Goal: Transaction & Acquisition: Purchase product/service

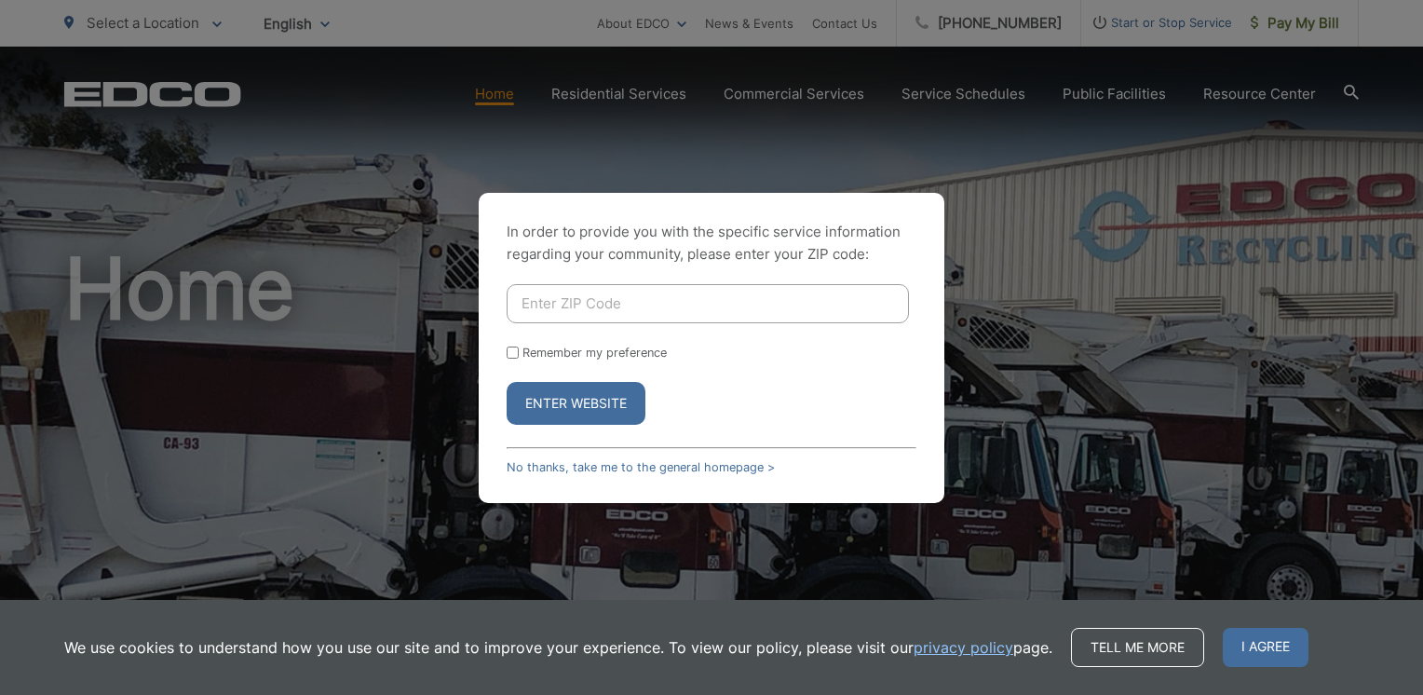
click at [705, 303] on input "Enter ZIP Code" at bounding box center [707, 303] width 402 height 39
type input "92029"
click at [515, 355] on input "Remember my preference" at bounding box center [512, 352] width 12 height 12
checkbox input "true"
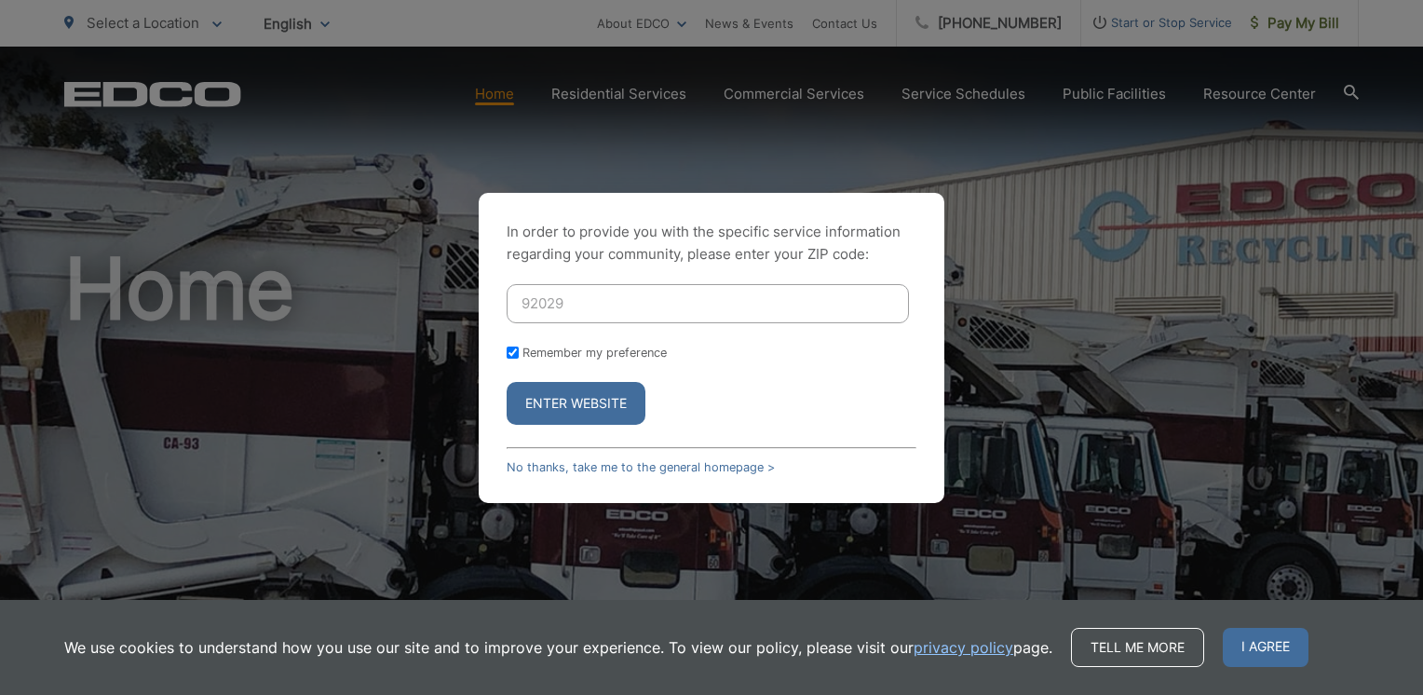
click at [540, 396] on button "Enter Website" at bounding box center [575, 403] width 139 height 43
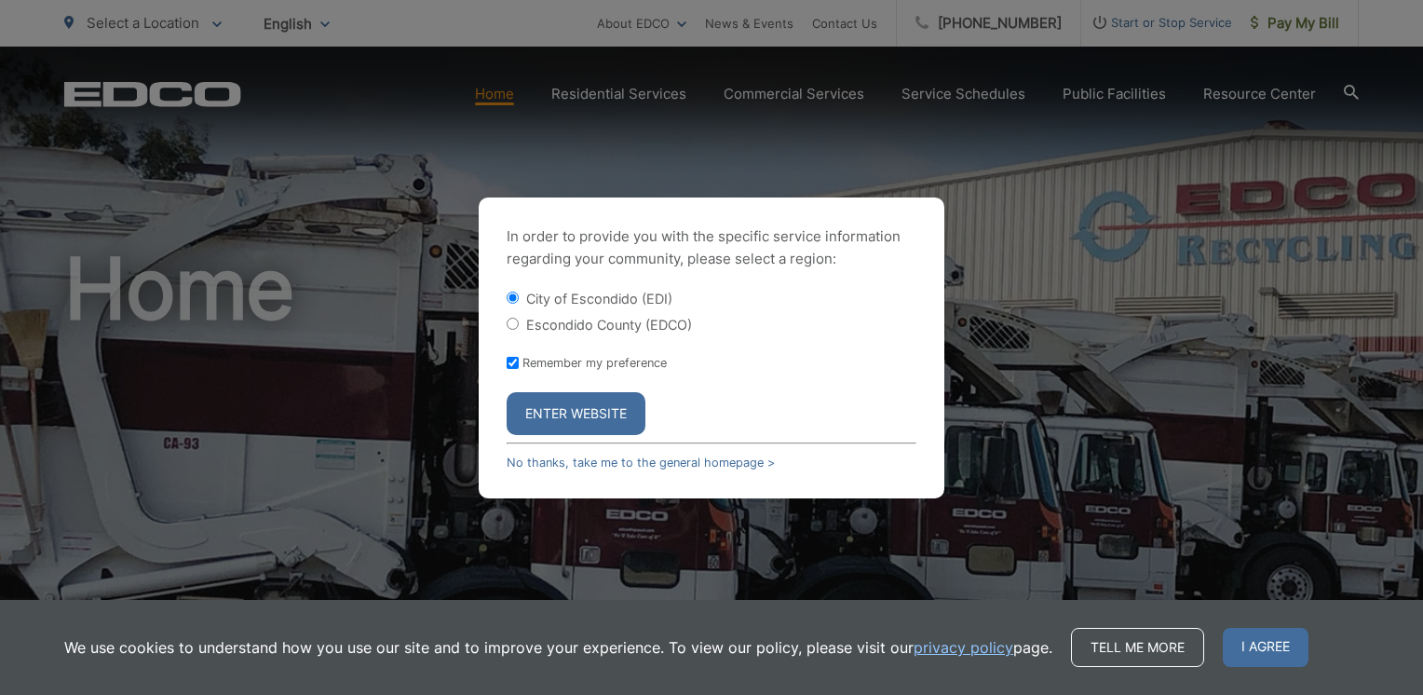
click at [510, 322] on input "Escondido County (EDCO)" at bounding box center [512, 323] width 12 height 12
radio input "true"
click at [575, 412] on button "Enter Website" at bounding box center [575, 413] width 139 height 43
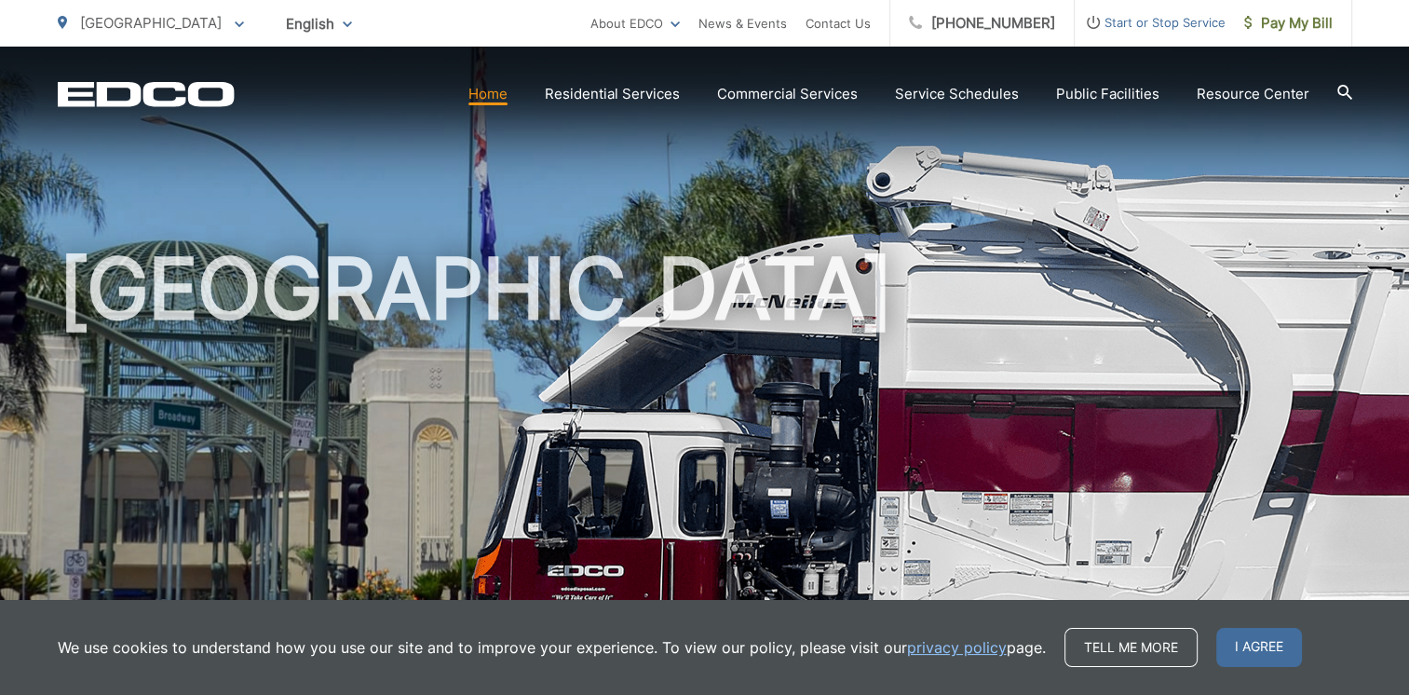
click at [1240, 642] on span "I agree" at bounding box center [1259, 646] width 86 height 39
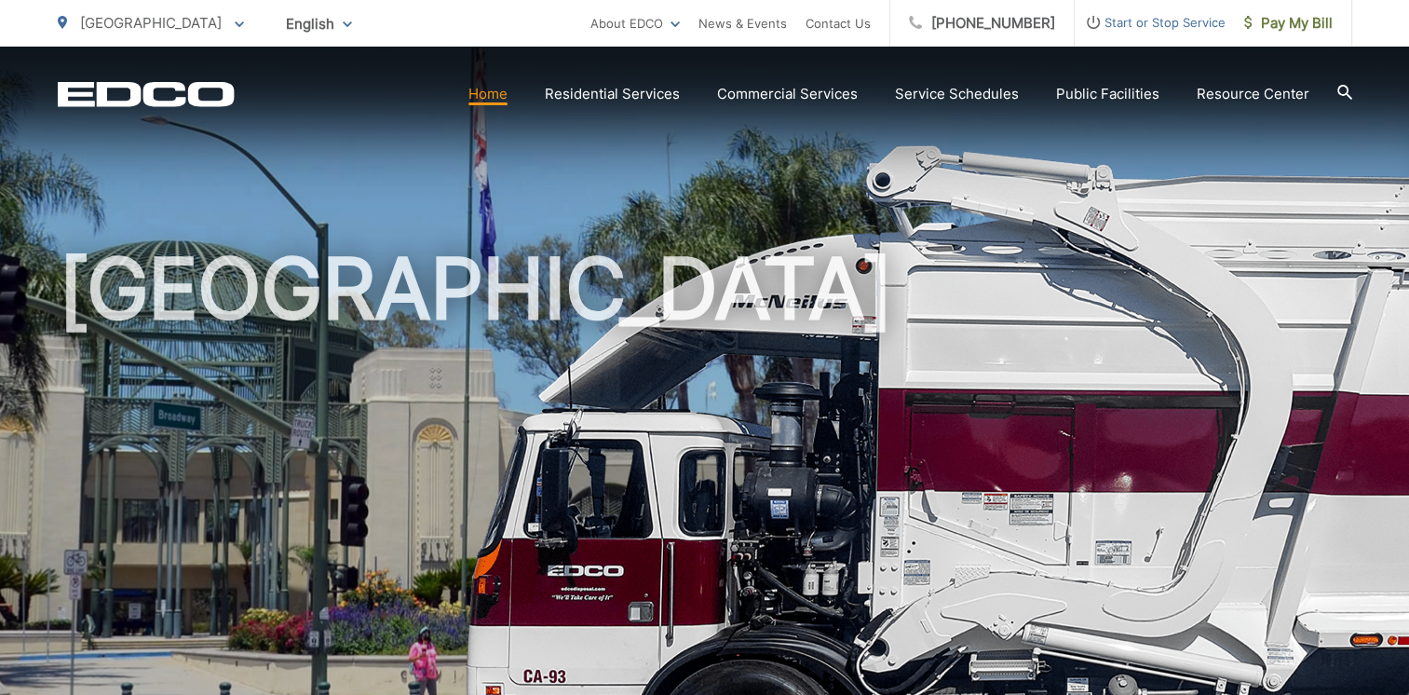
click at [1276, 23] on span "Pay My Bill" at bounding box center [1288, 23] width 88 height 22
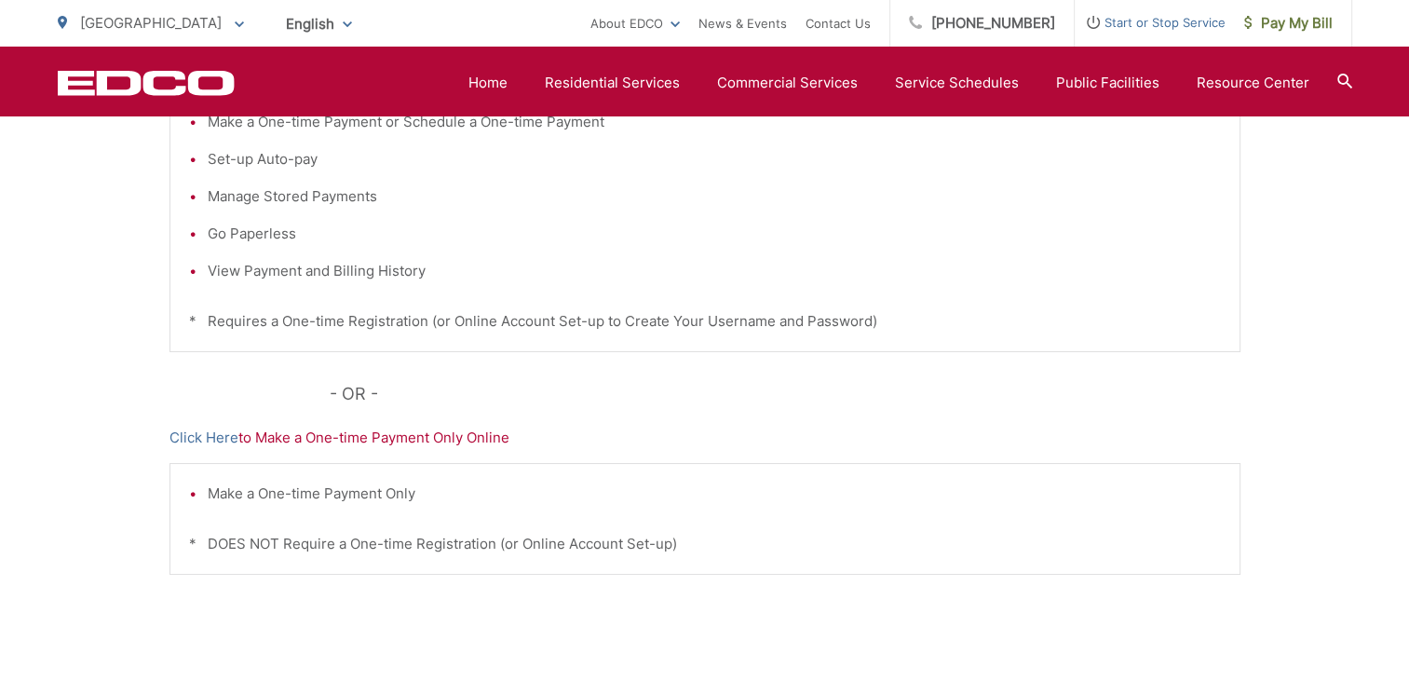
scroll to position [559, 0]
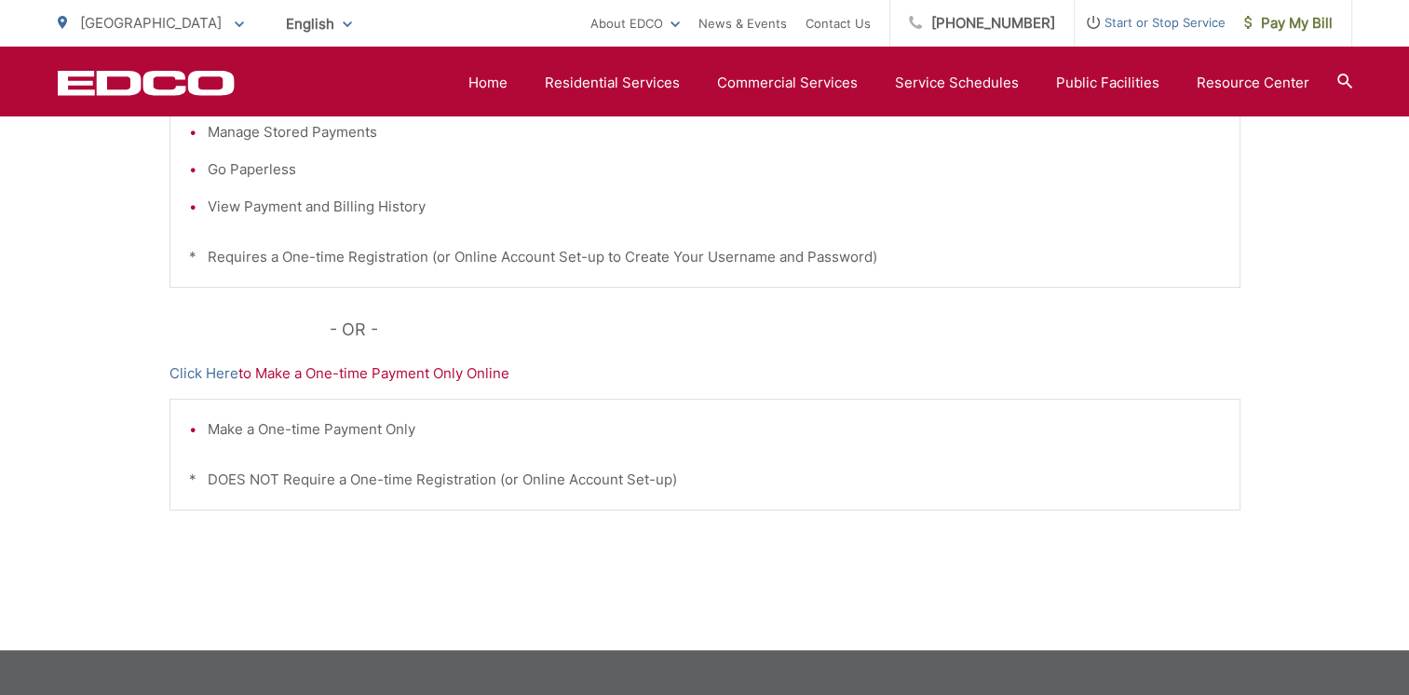
click at [220, 376] on link "Click Here" at bounding box center [203, 373] width 69 height 22
